Goal: Find specific page/section: Find specific page/section

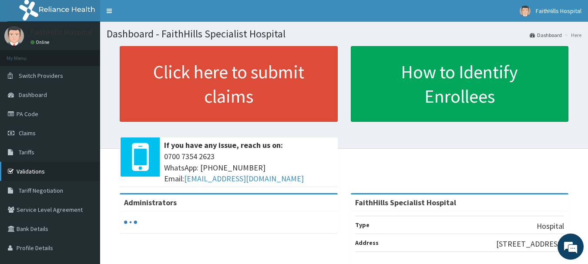
click at [35, 179] on link "Validations" at bounding box center [50, 171] width 100 height 19
click at [54, 175] on link "Validations" at bounding box center [50, 171] width 100 height 19
